Goal: Task Accomplishment & Management: Manage account settings

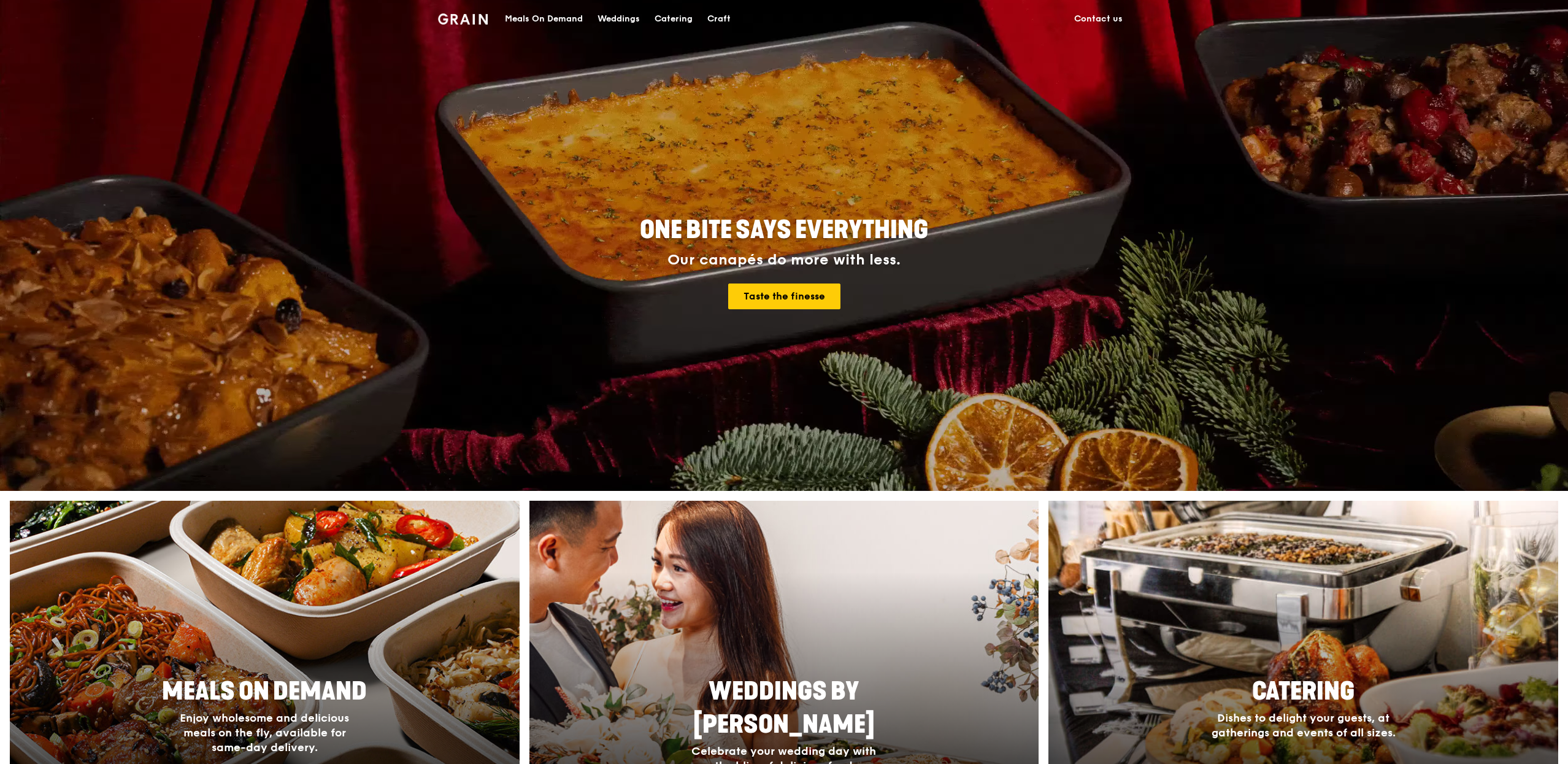
click at [541, 17] on div "Meals On Demand" at bounding box center [544, 19] width 78 height 37
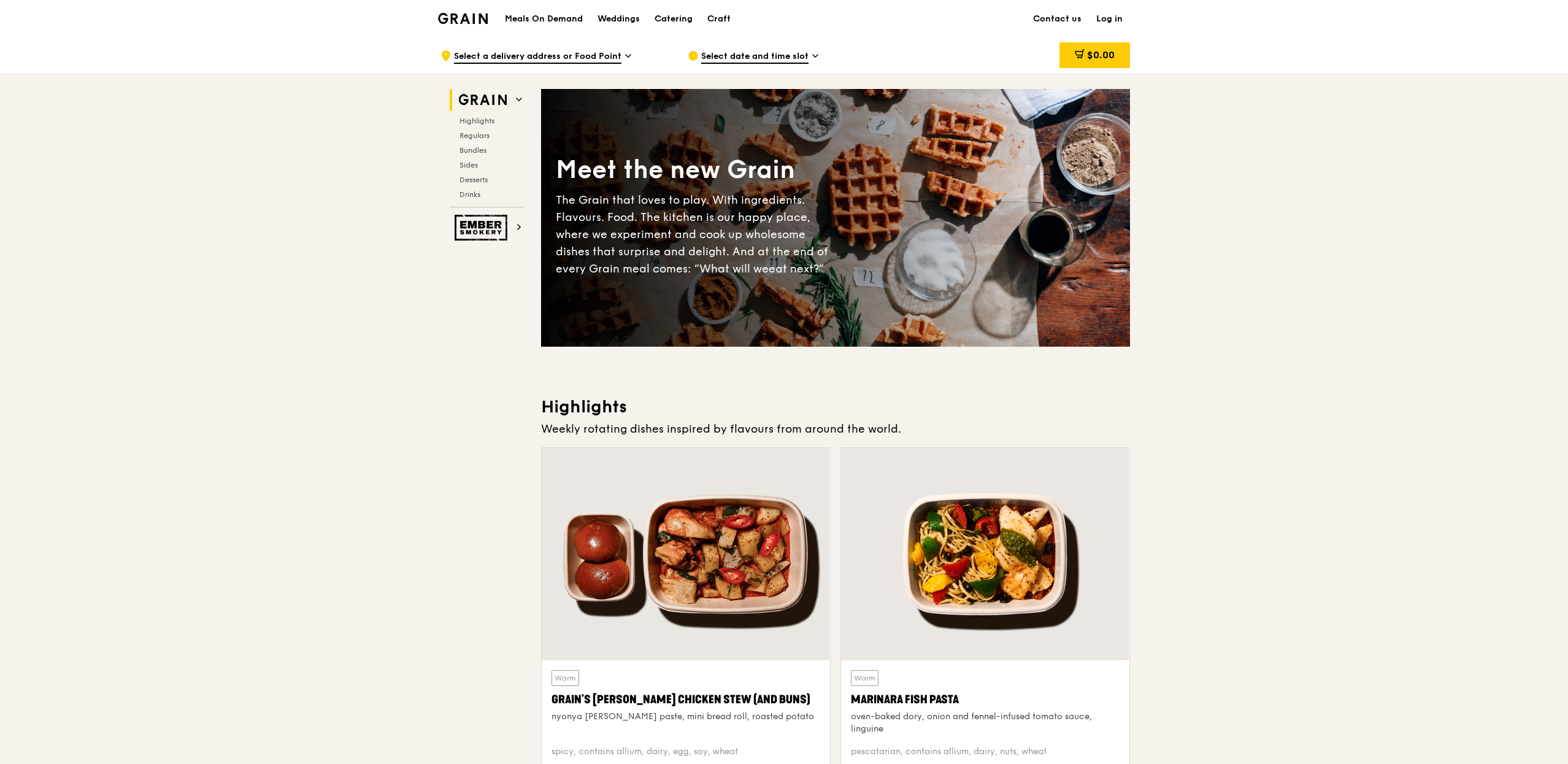
click at [1119, 29] on link "Log in" at bounding box center [1110, 19] width 41 height 37
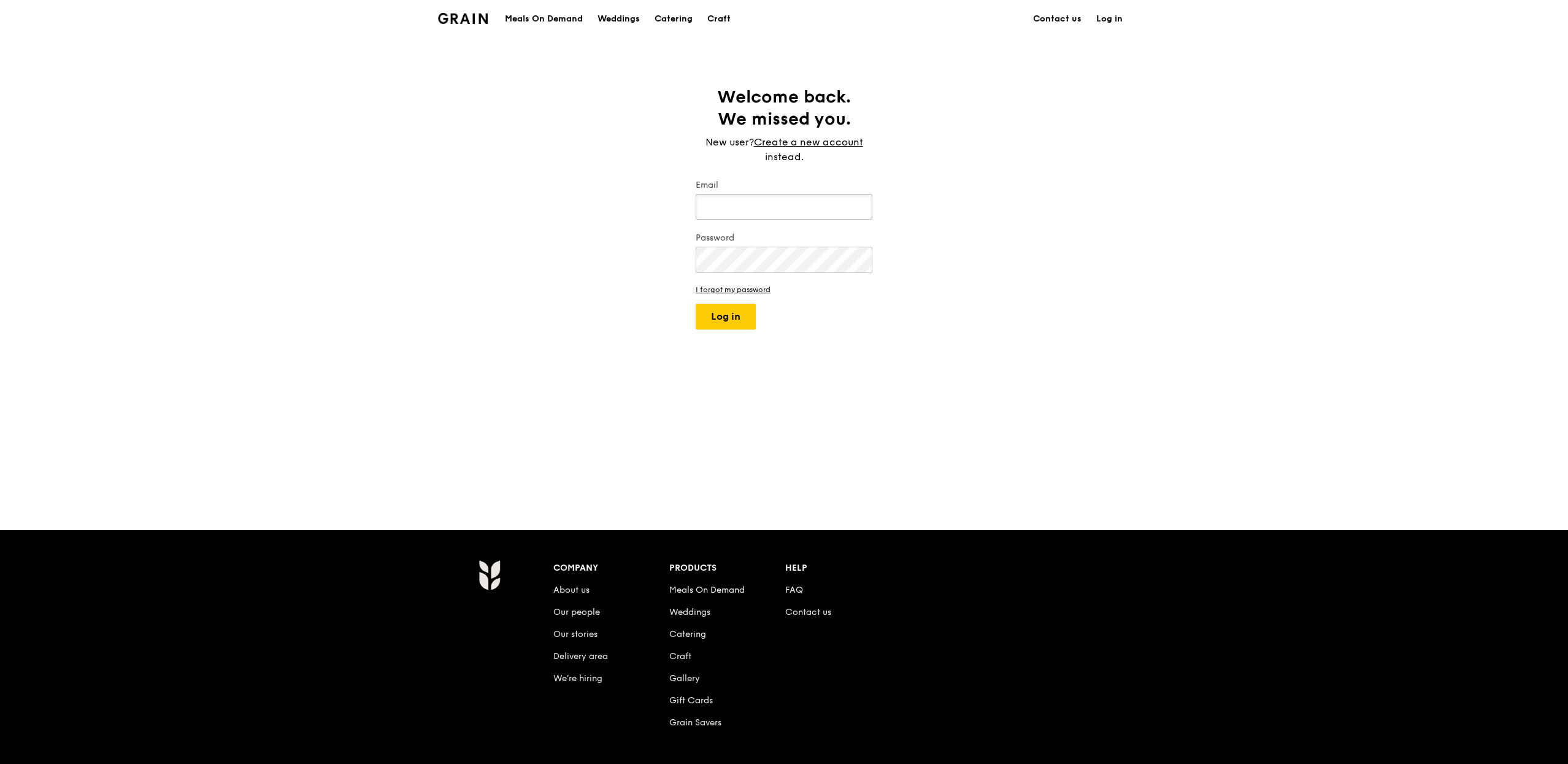
type input "[PERSON_NAME][EMAIL_ADDRESS][DOMAIN_NAME]"
click at [719, 312] on button "Log in" at bounding box center [726, 317] width 60 height 26
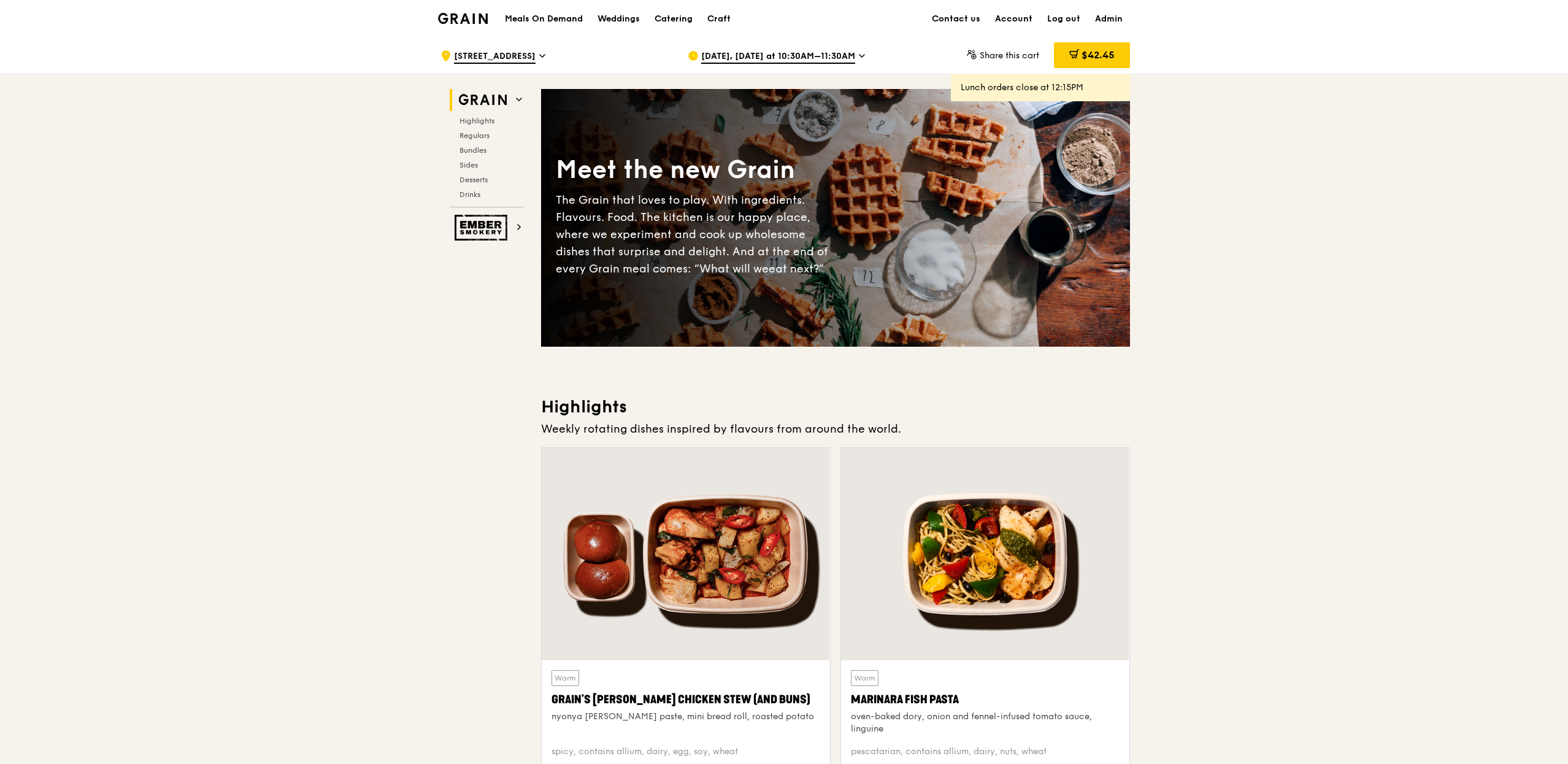
scroll to position [3, 0]
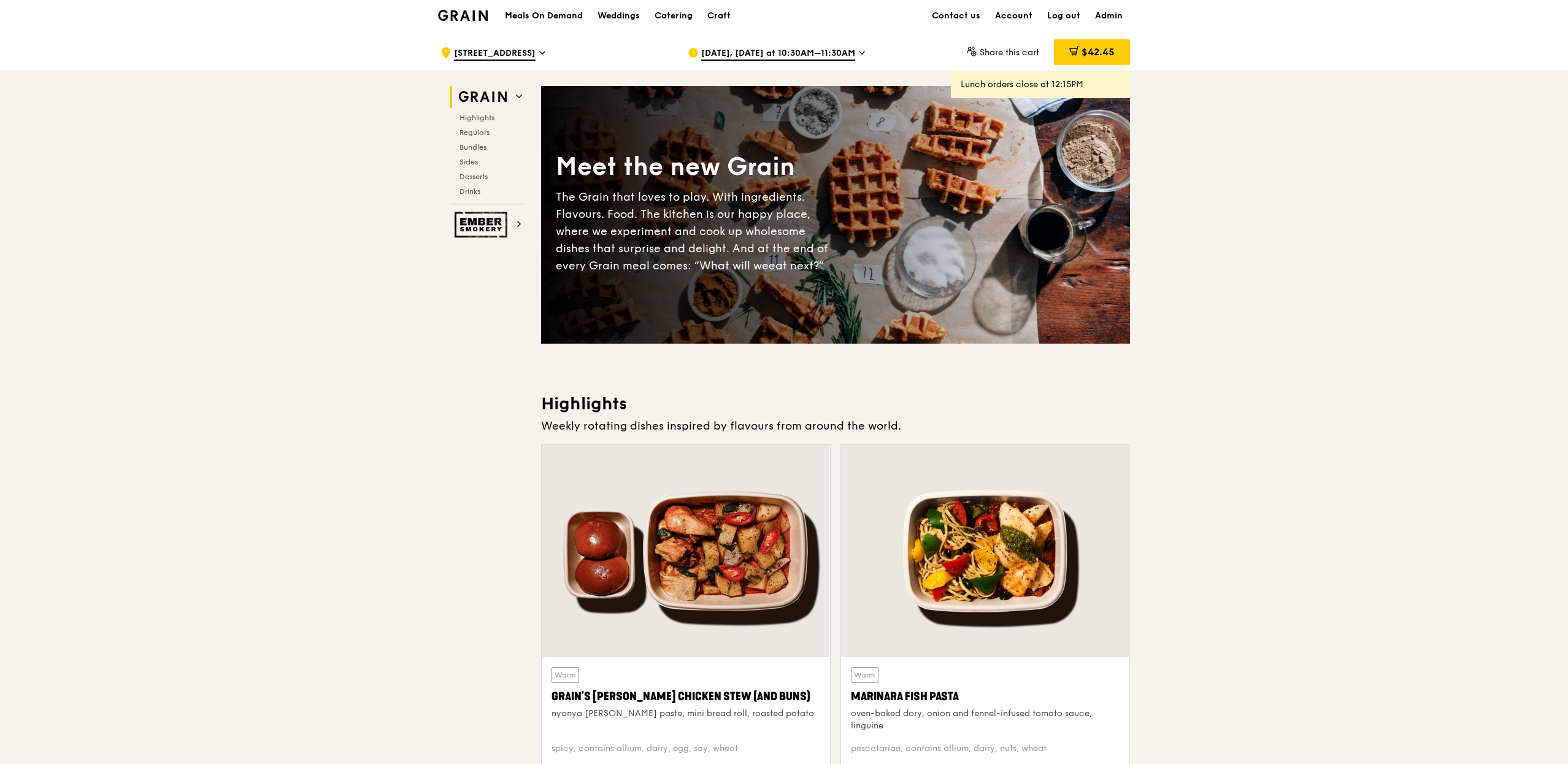
click at [1107, 6] on link "Admin" at bounding box center [1109, 16] width 42 height 37
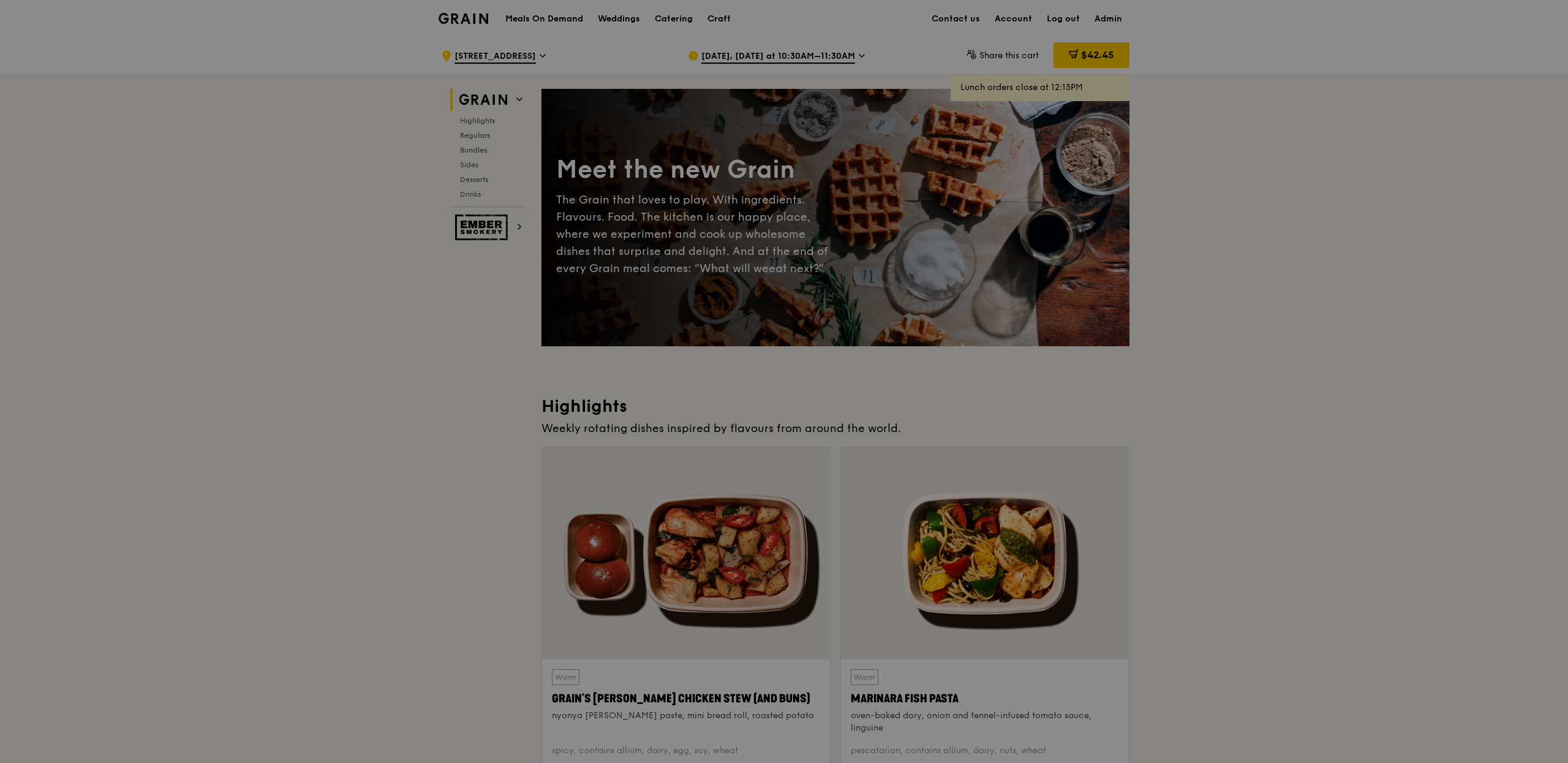
select select "100"
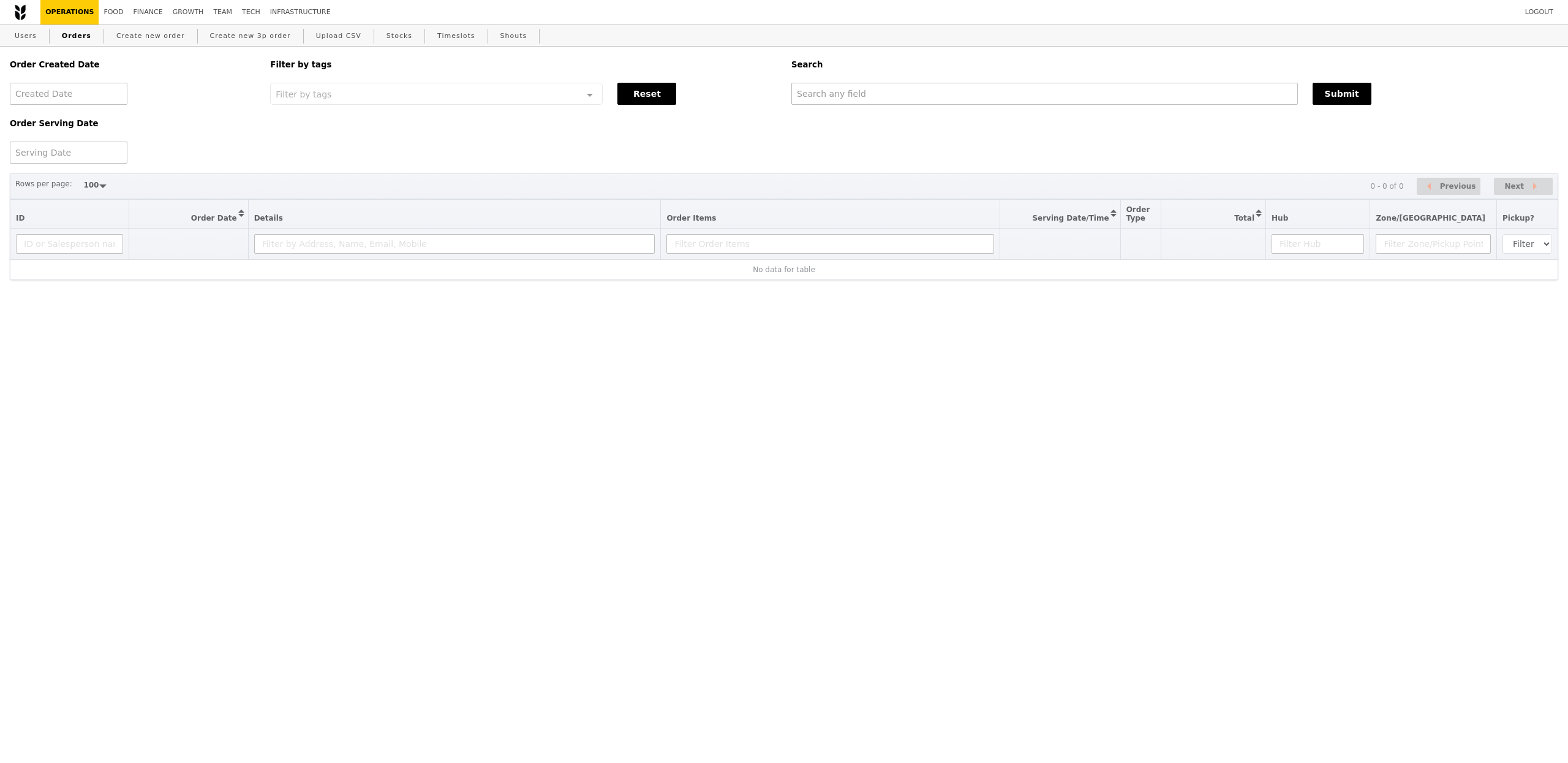
click at [841, 109] on div "Order Created Date Order Serving Date Filter by tags Filter by tags Meal_Plan W…" at bounding box center [784, 105] width 1564 height 117
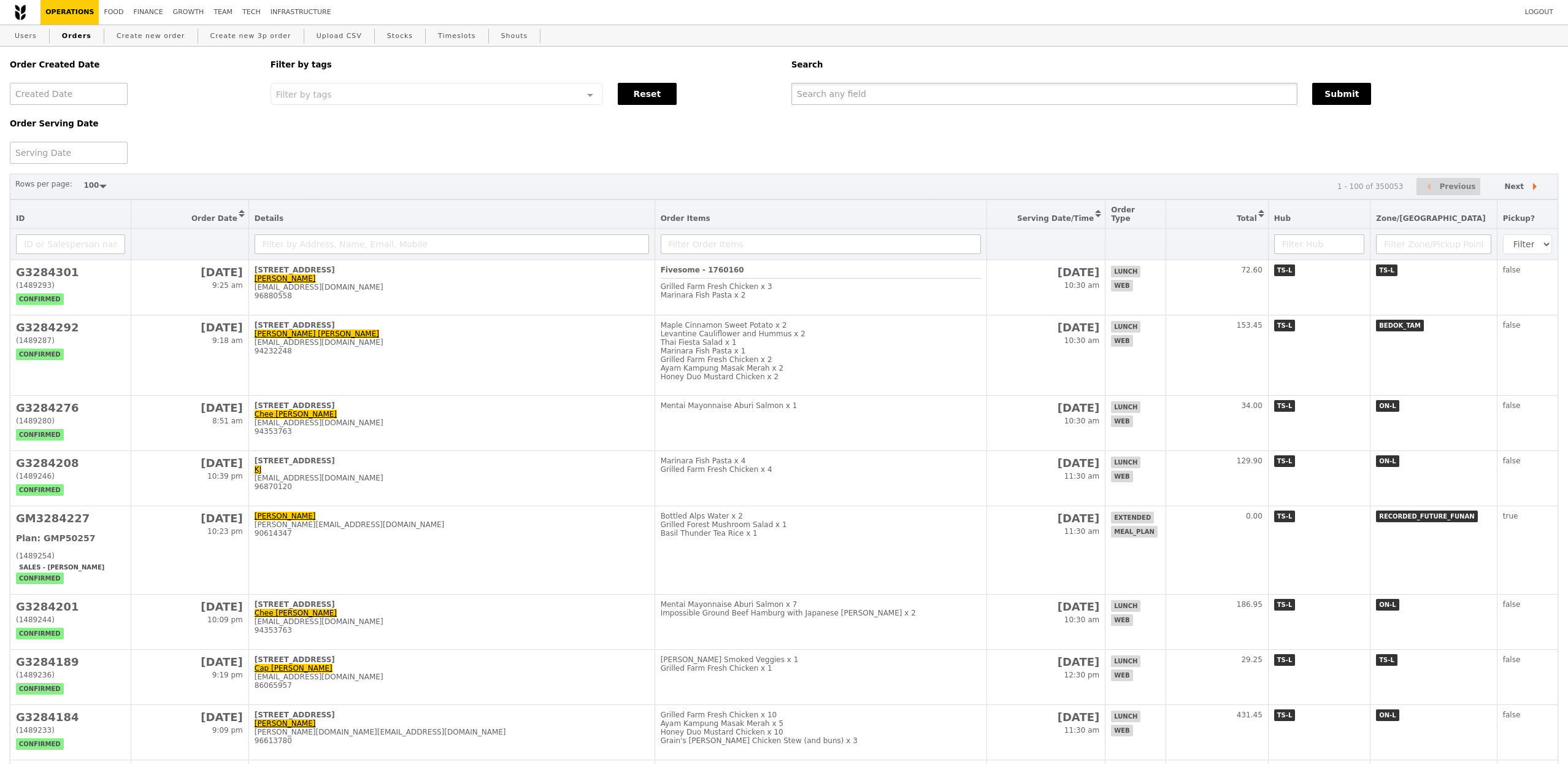
click at [853, 95] on input "text" at bounding box center [1044, 93] width 506 height 22
type input "iris"
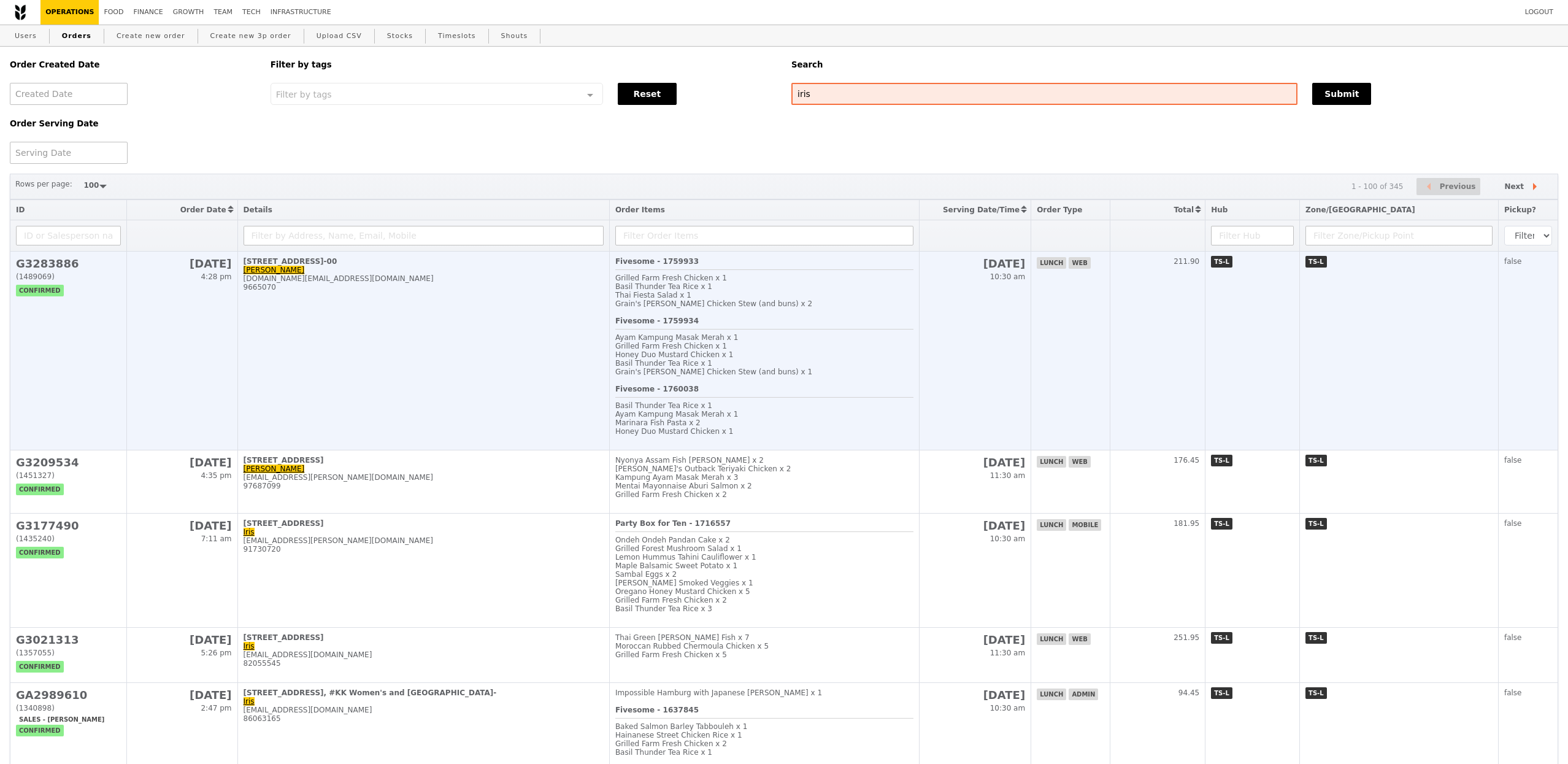
click at [520, 298] on td "1 Raffles Quay, #28-00 [PERSON_NAME] [DOMAIN_NAME][EMAIL_ADDRESS][DOMAIN_NAME] …" at bounding box center [423, 351] width 372 height 199
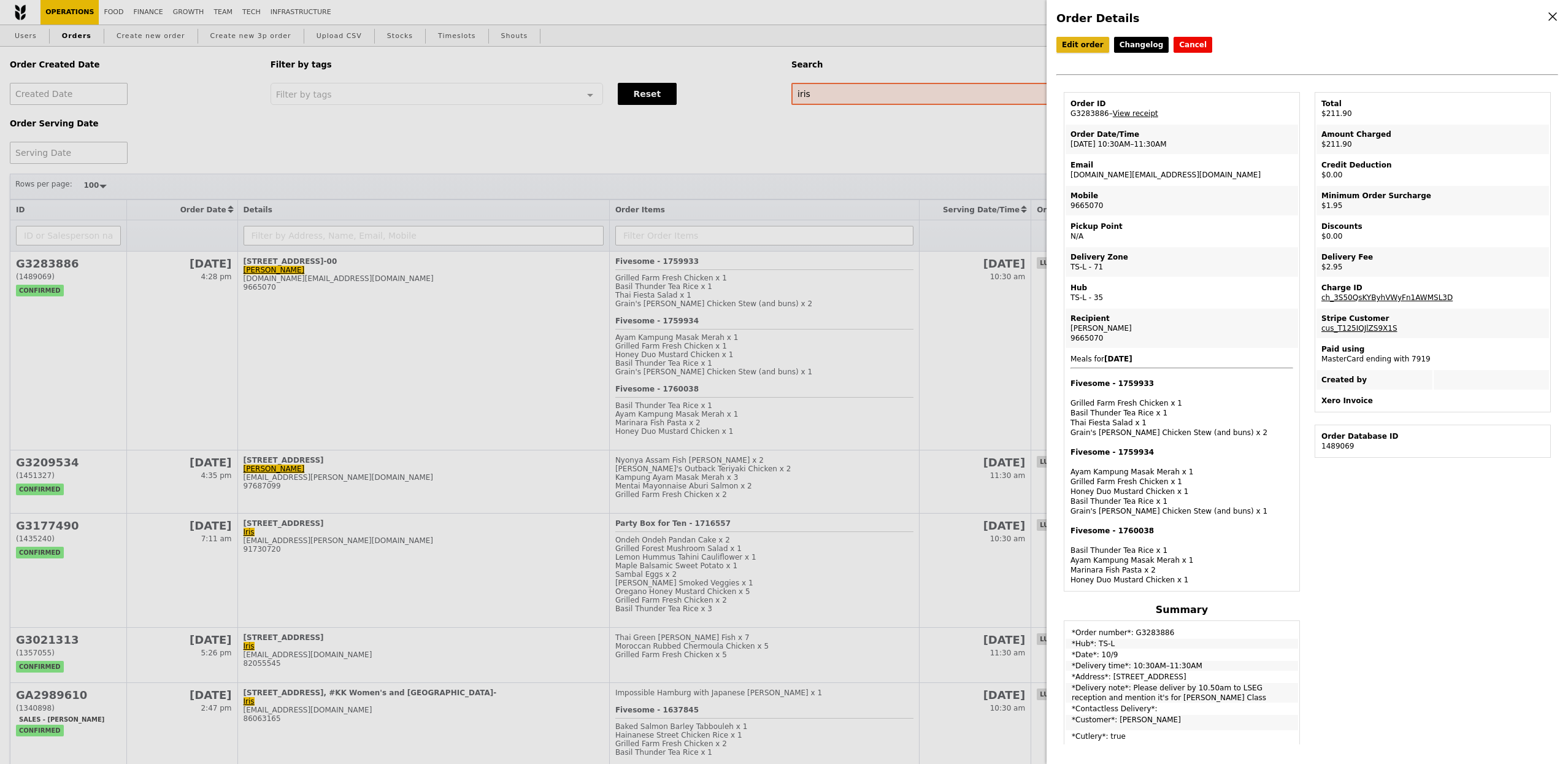
click at [1088, 51] on link "Edit order" at bounding box center [1083, 45] width 52 height 16
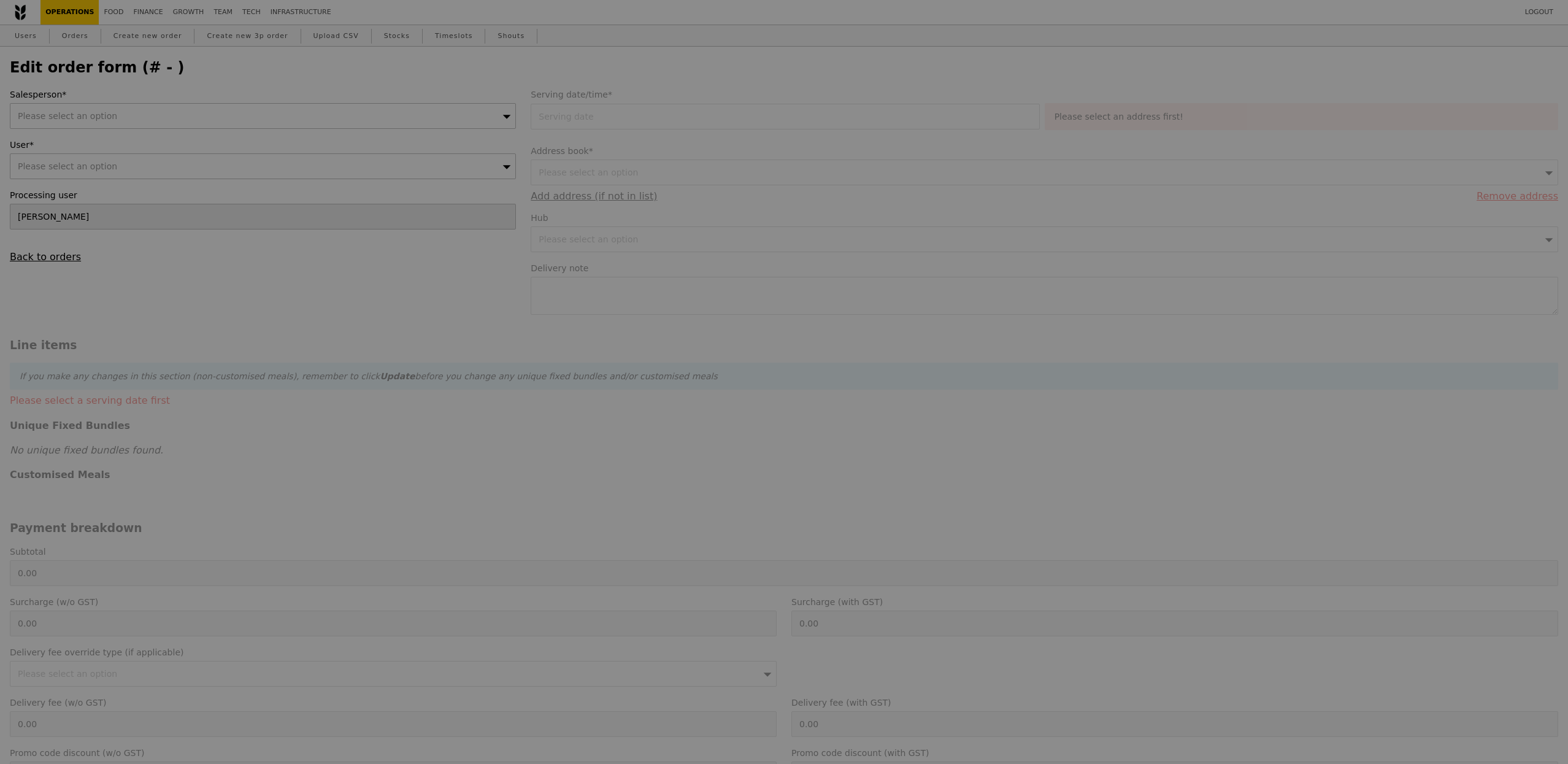
type input "[DATE]"
type textarea "Please deliver by 10.50am to LSEG reception and mention it's for [PERSON_NAME] …"
type input "207.00"
type input "1.79"
type input "1.95"
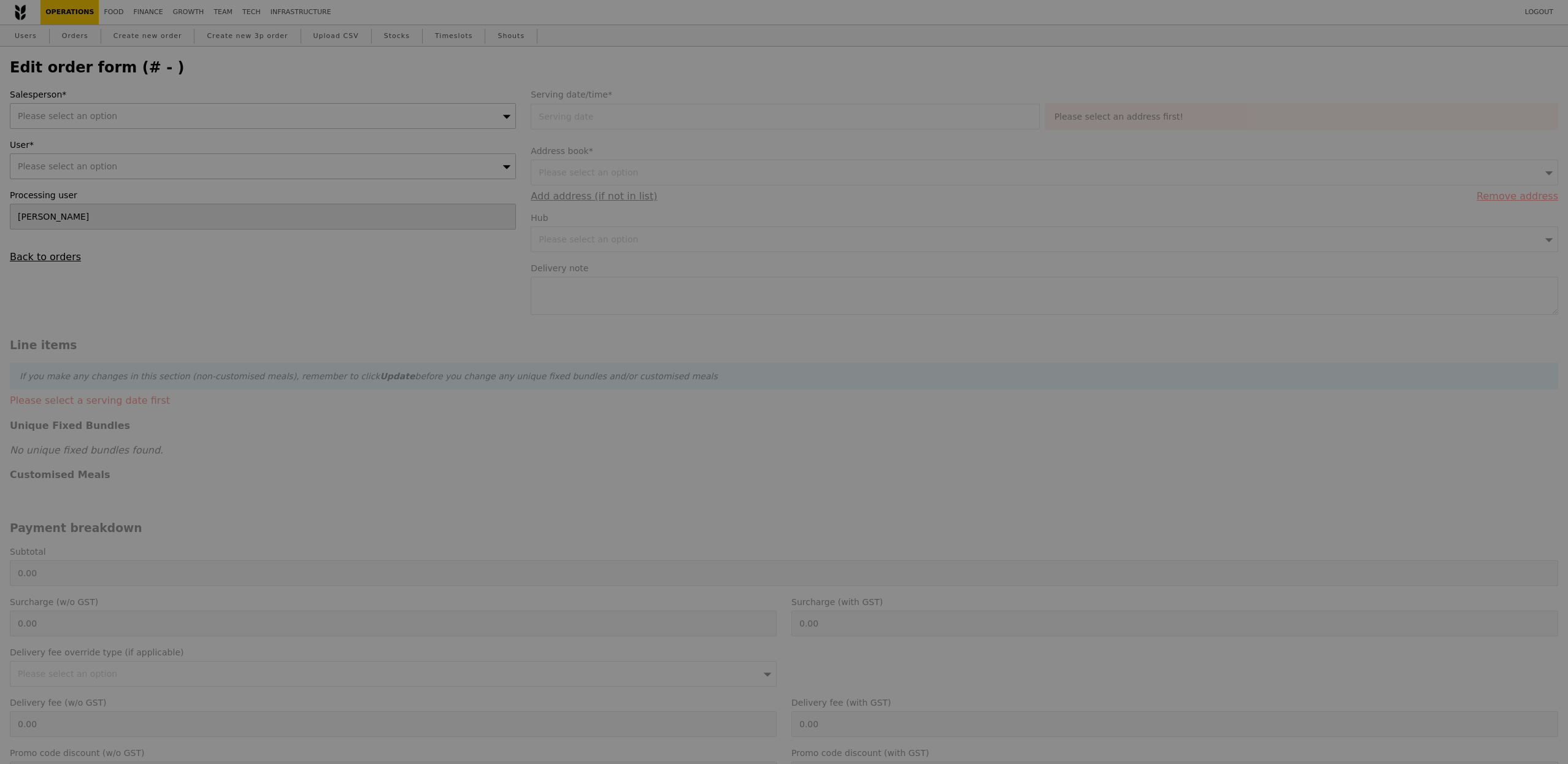
type input "2.71"
type input "2.95"
type input "211.90"
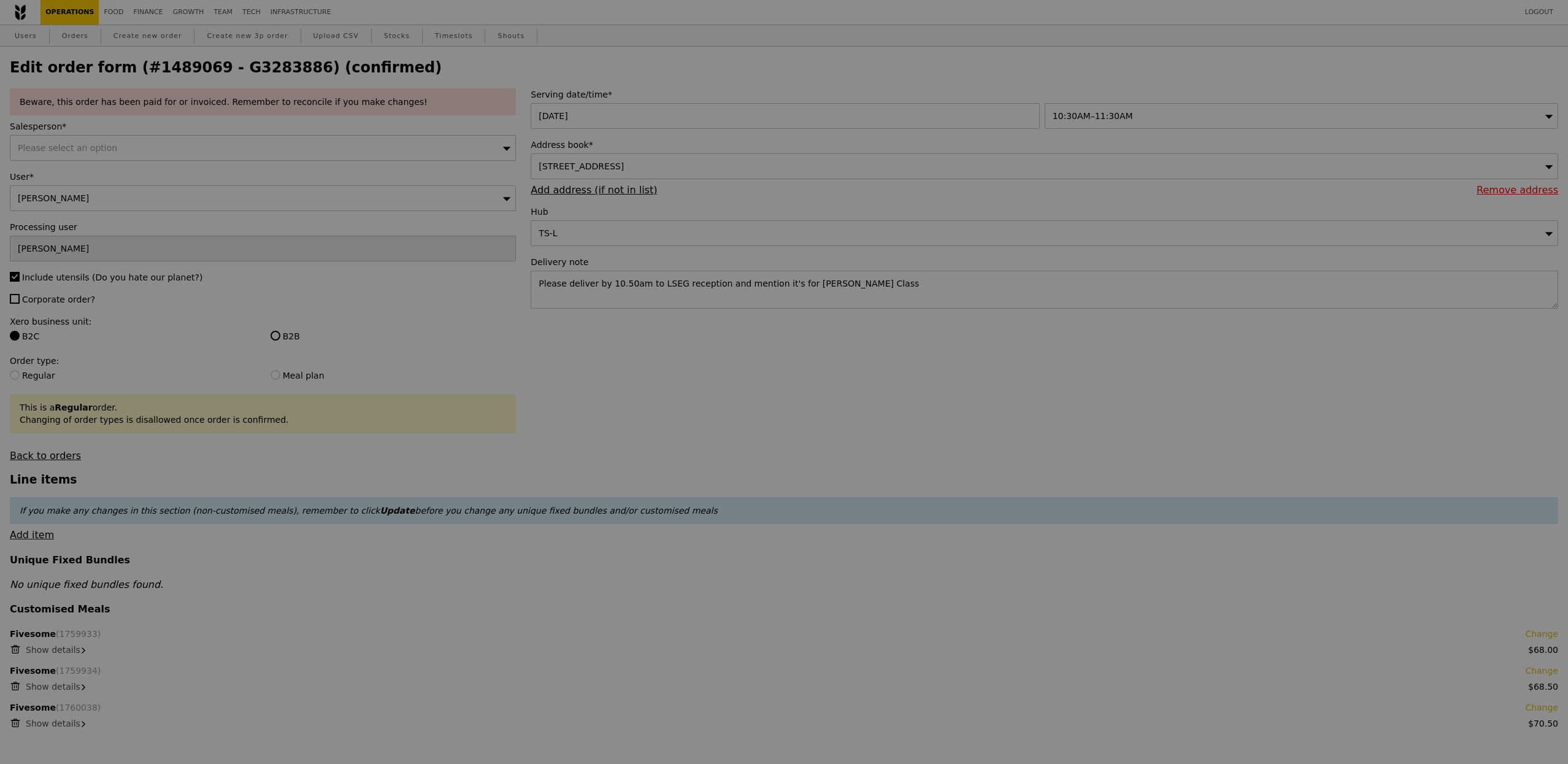
type input "Update"
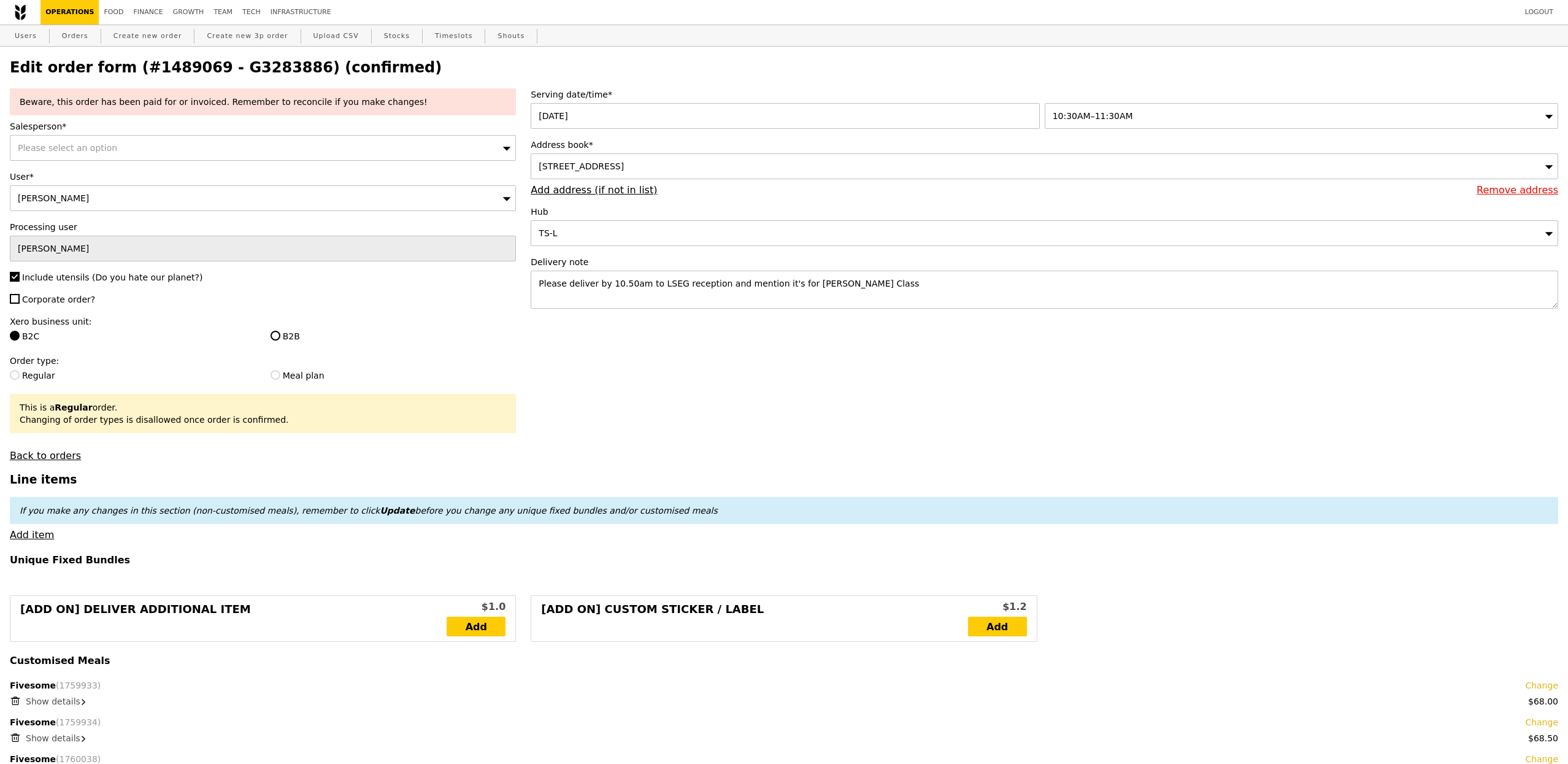
click at [220, 147] on div "Please select an option" at bounding box center [262, 148] width 506 height 26
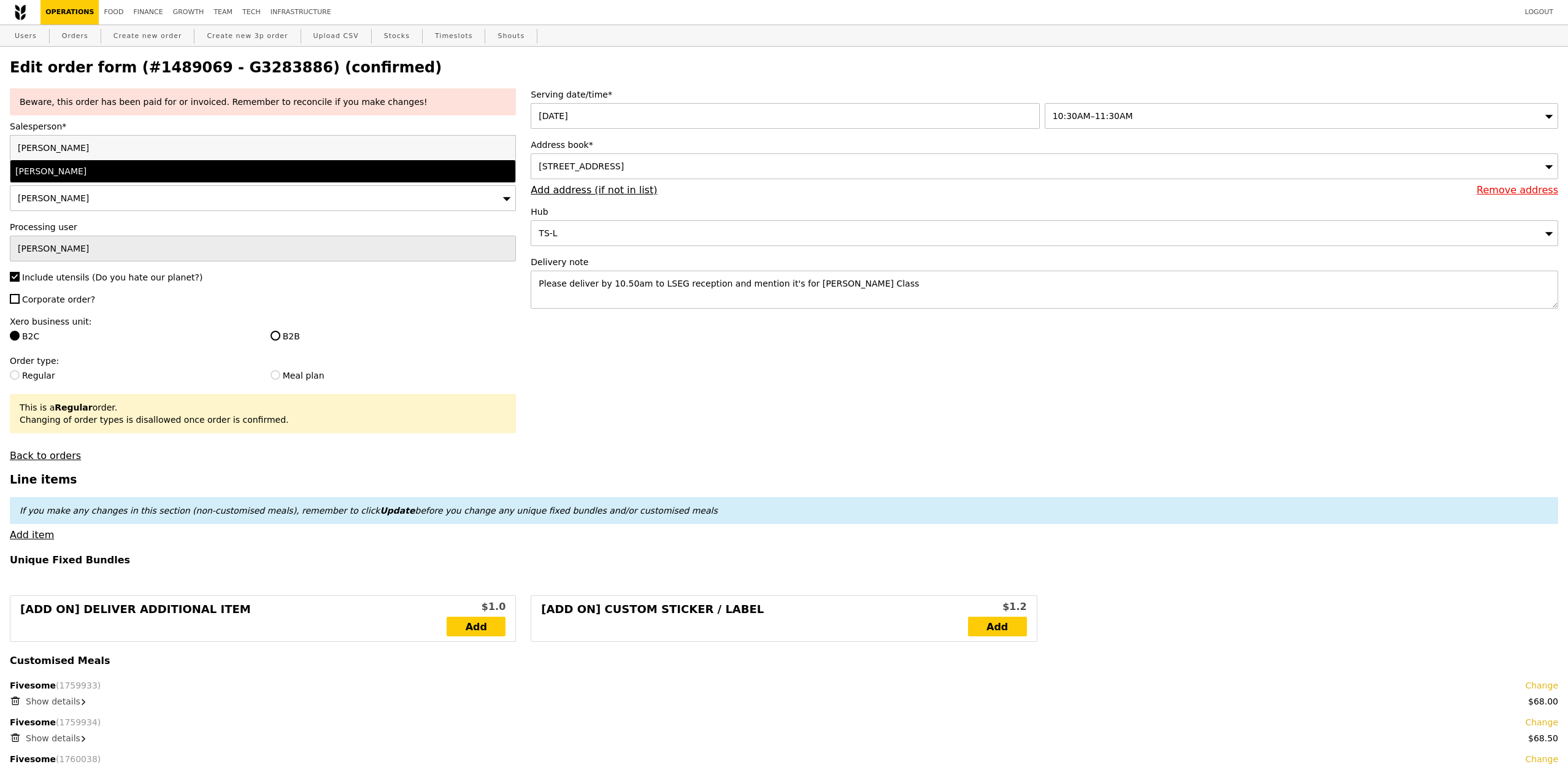
type input "[PERSON_NAME]"
click at [67, 167] on div "[PERSON_NAME]" at bounding box center [201, 171] width 371 height 12
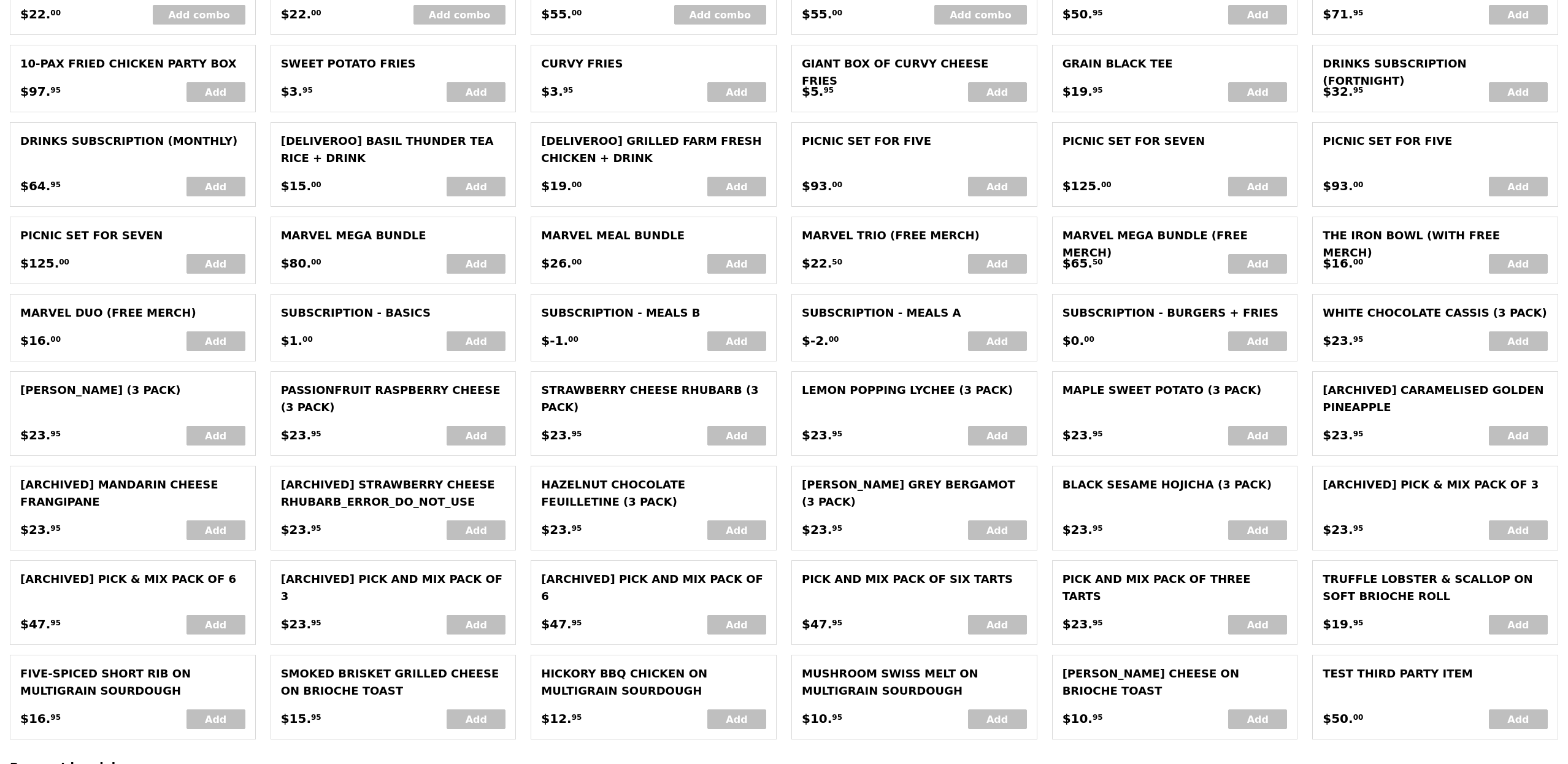
scroll to position [2435, 0]
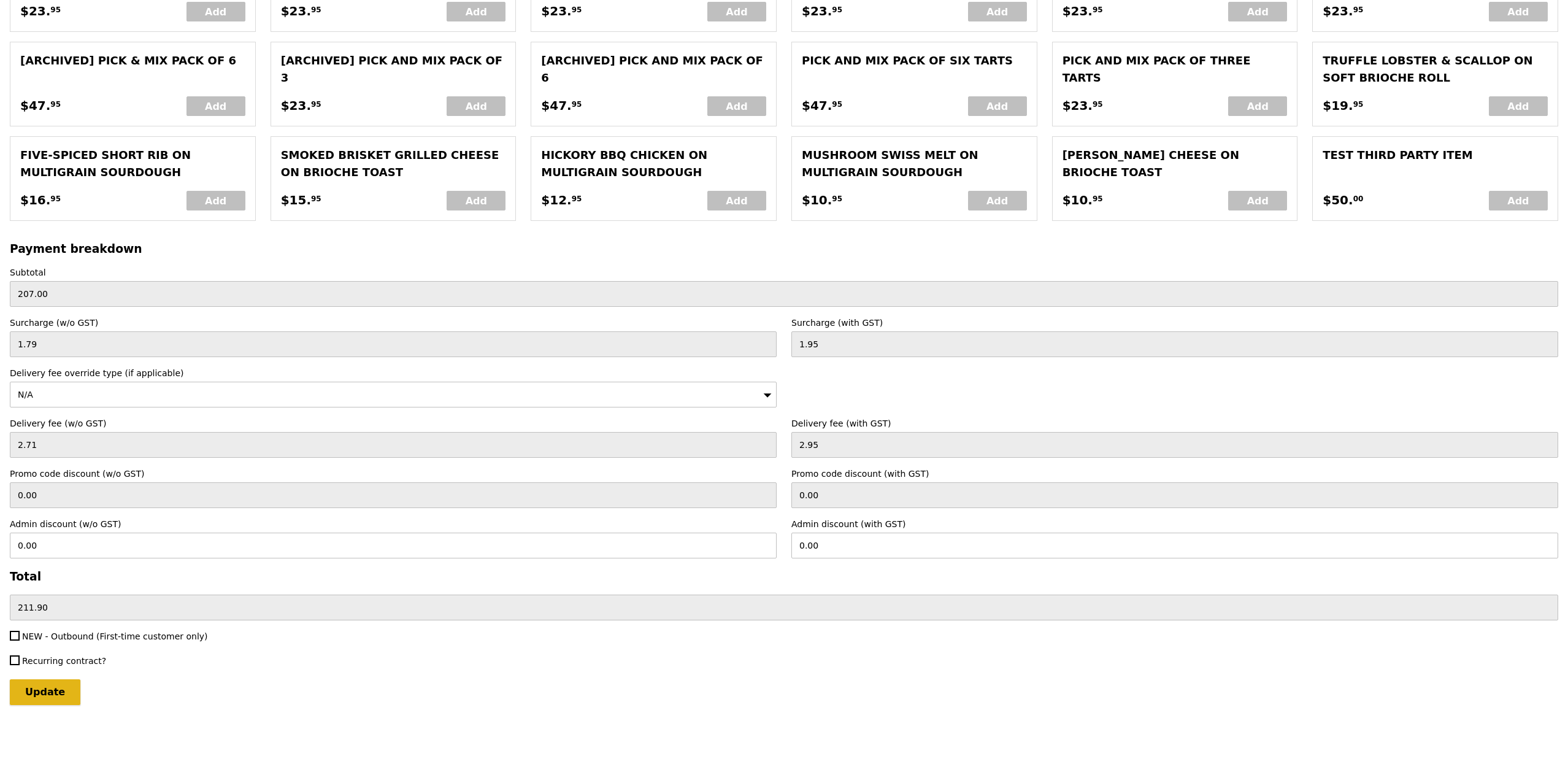
click at [35, 696] on input "Update" at bounding box center [45, 692] width 70 height 26
type input "Loading..."
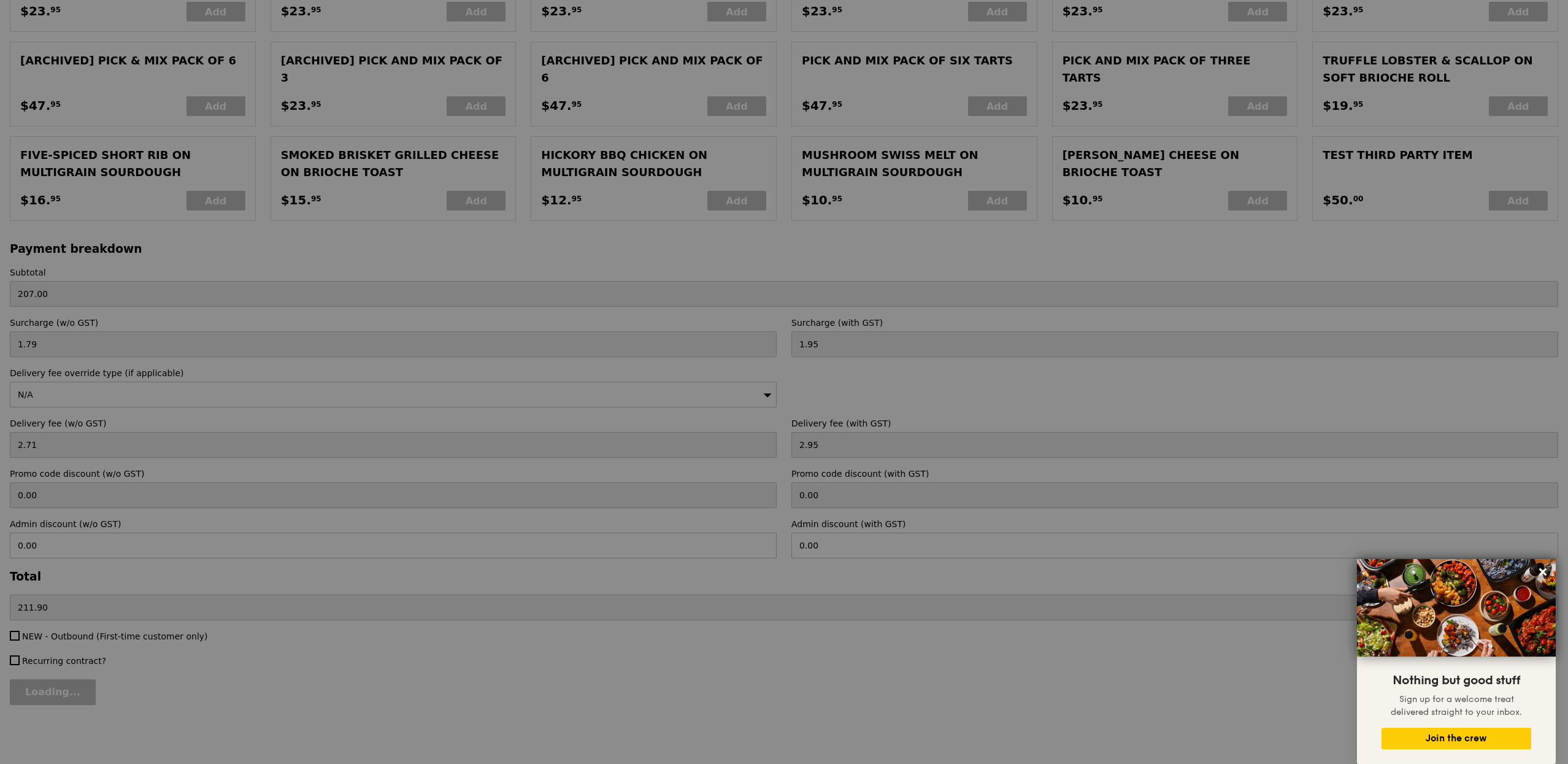
type input "3.62"
type input "3.95"
type input "212.90"
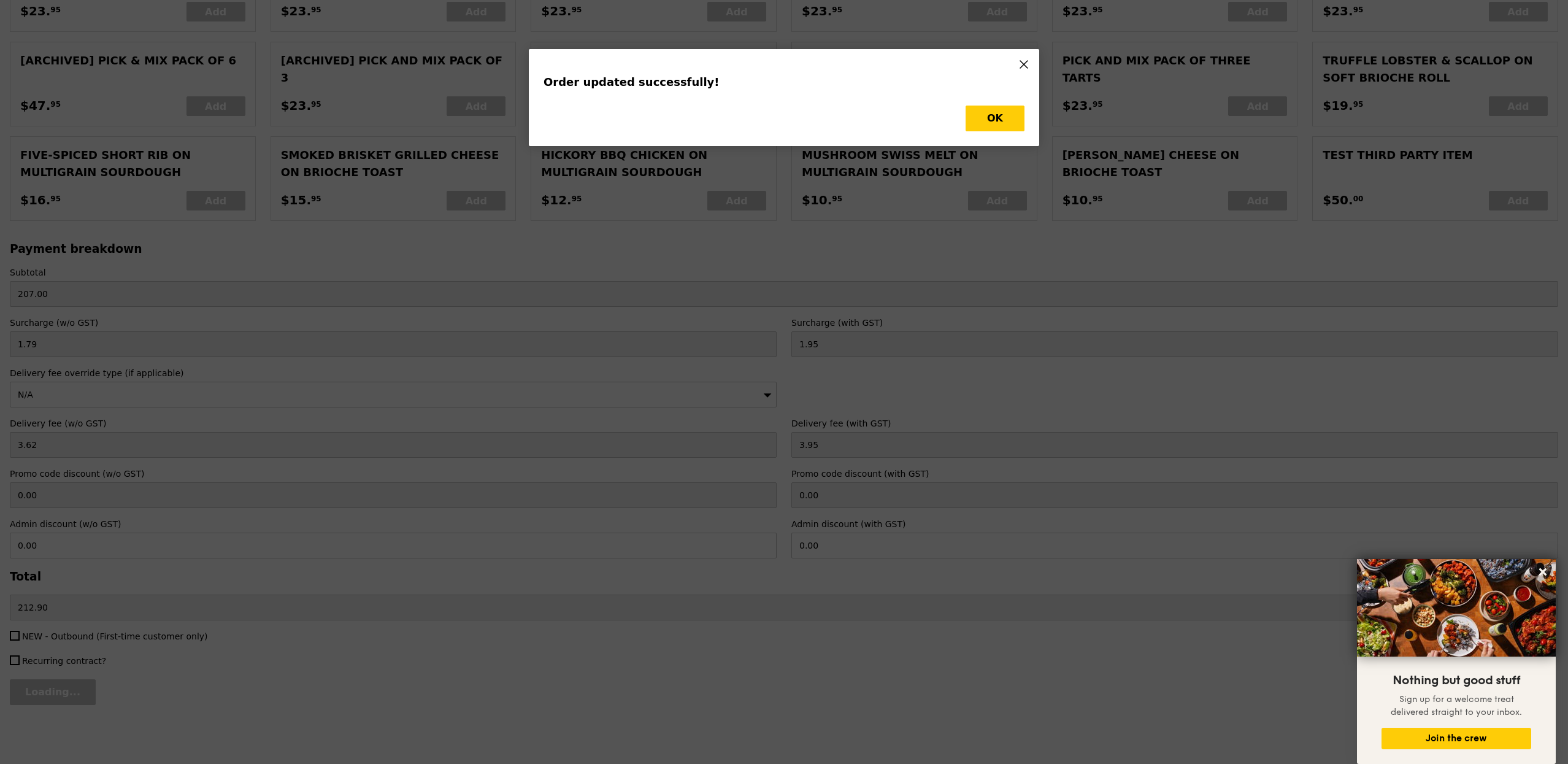
scroll to position [0, 0]
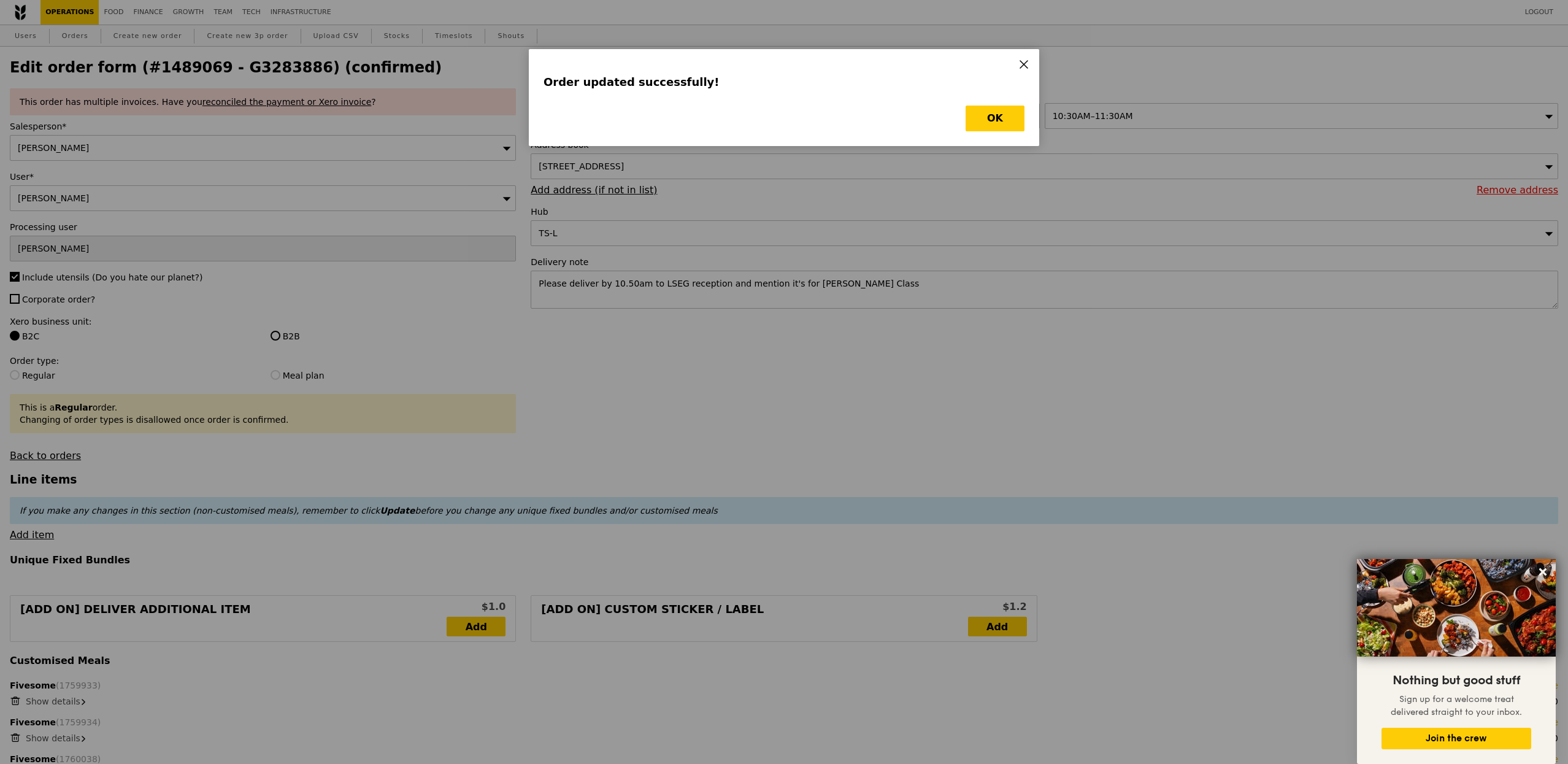
type input "Update"
click at [982, 126] on button "OK" at bounding box center [995, 118] width 59 height 26
